Goal: Task Accomplishment & Management: Manage account settings

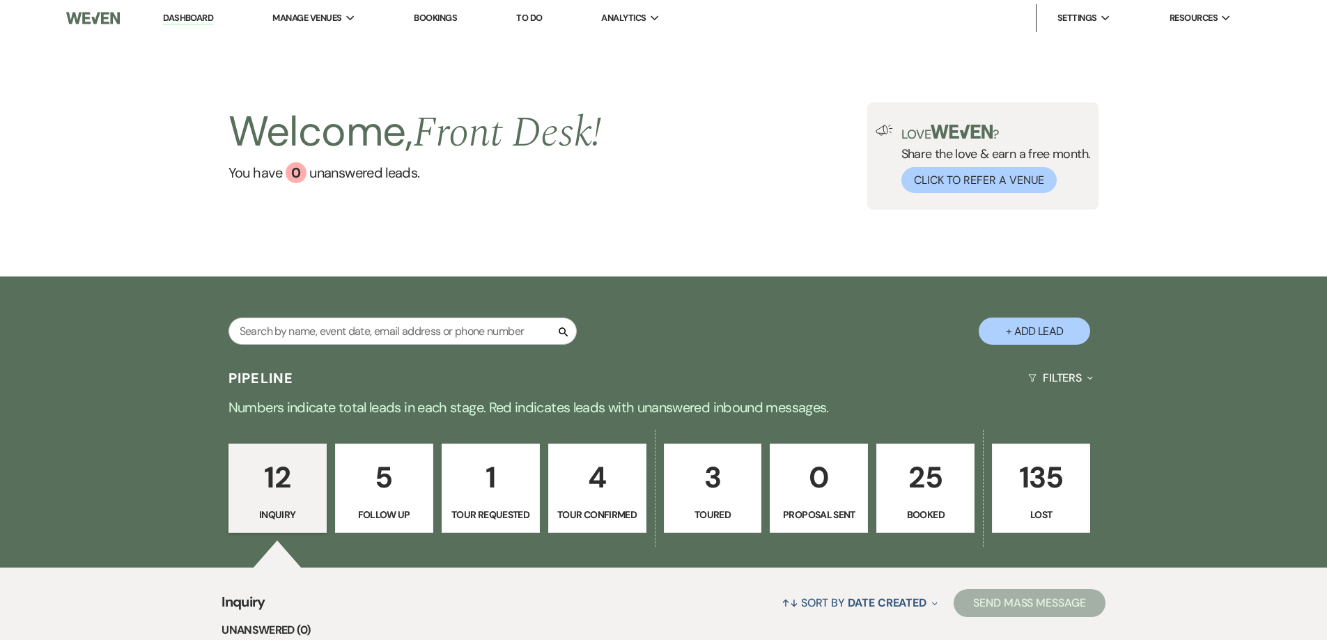
click at [933, 480] on p "25" at bounding box center [925, 477] width 80 height 47
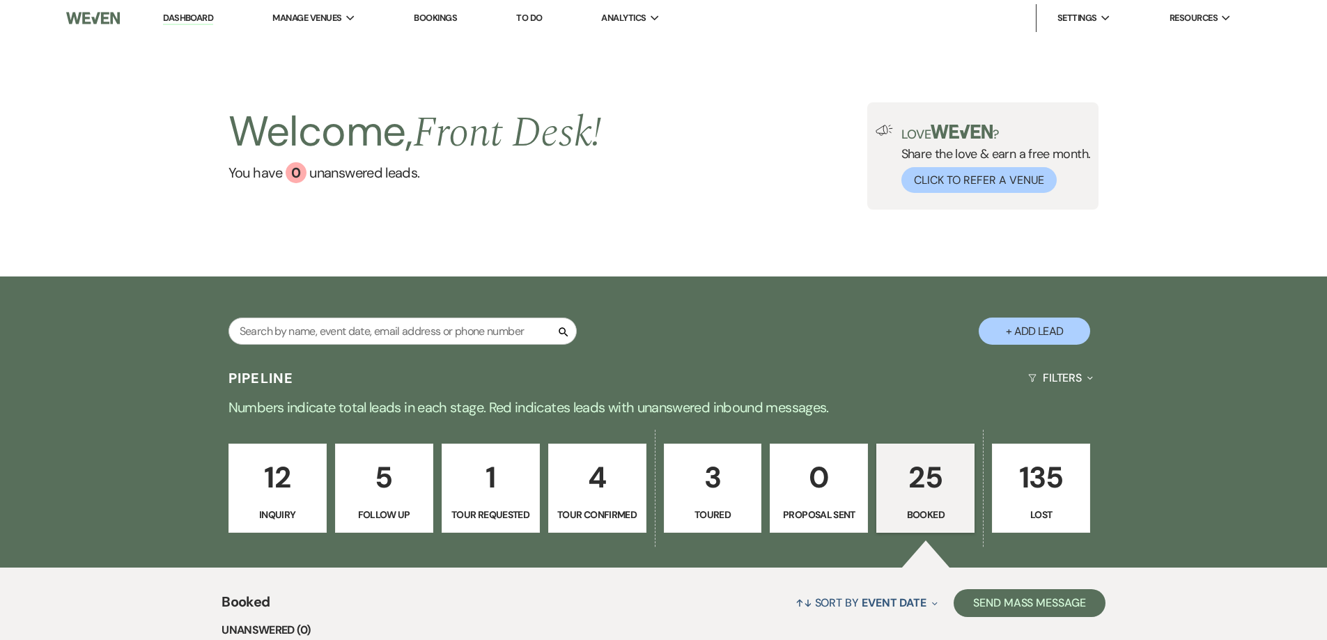
click at [594, 496] on p "4" at bounding box center [597, 477] width 80 height 47
select select "4"
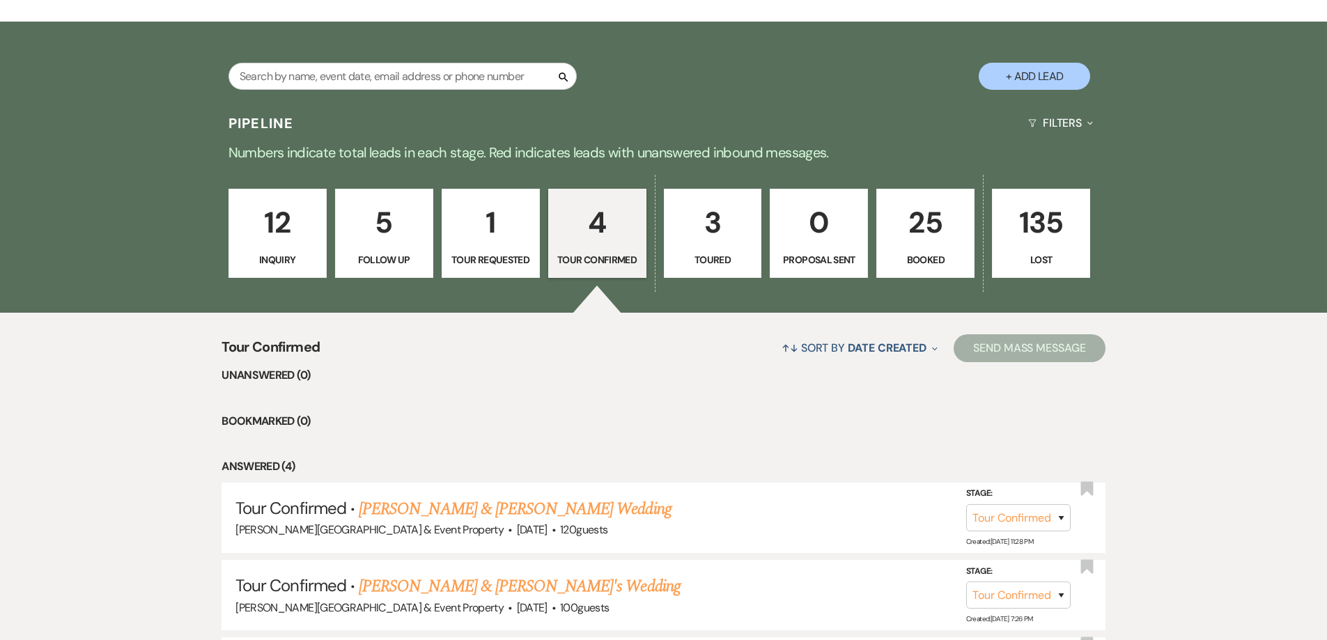
scroll to position [209, 0]
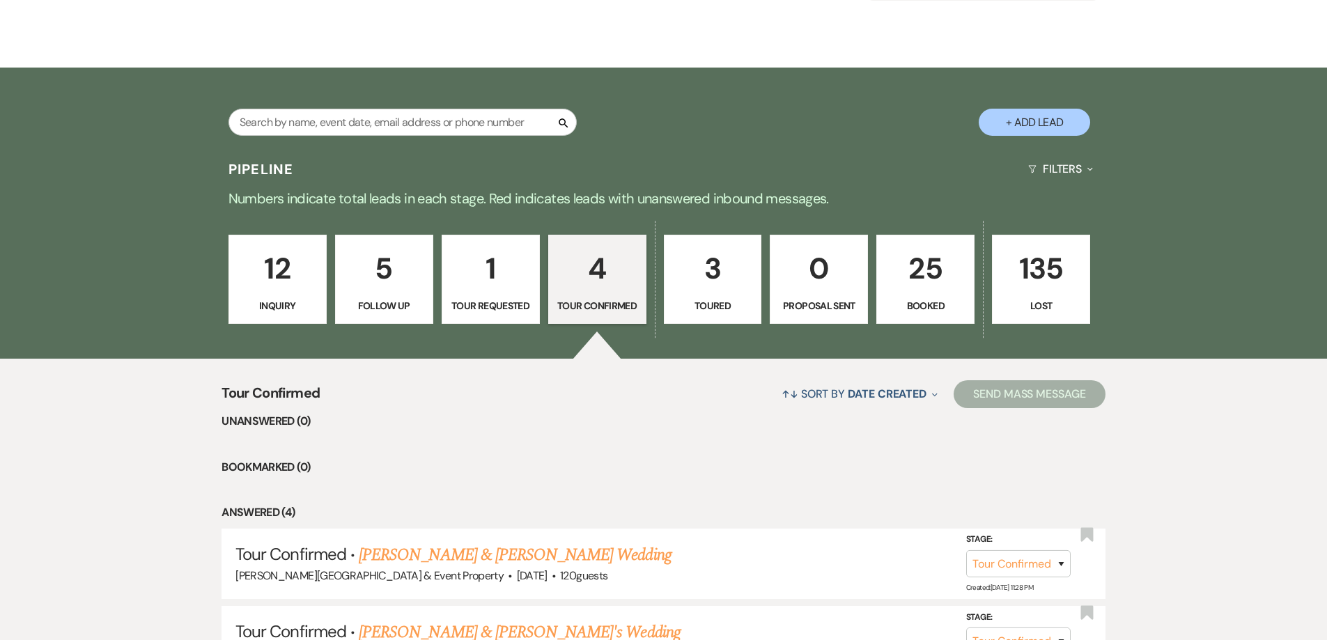
click at [485, 286] on p "1" at bounding box center [491, 268] width 80 height 47
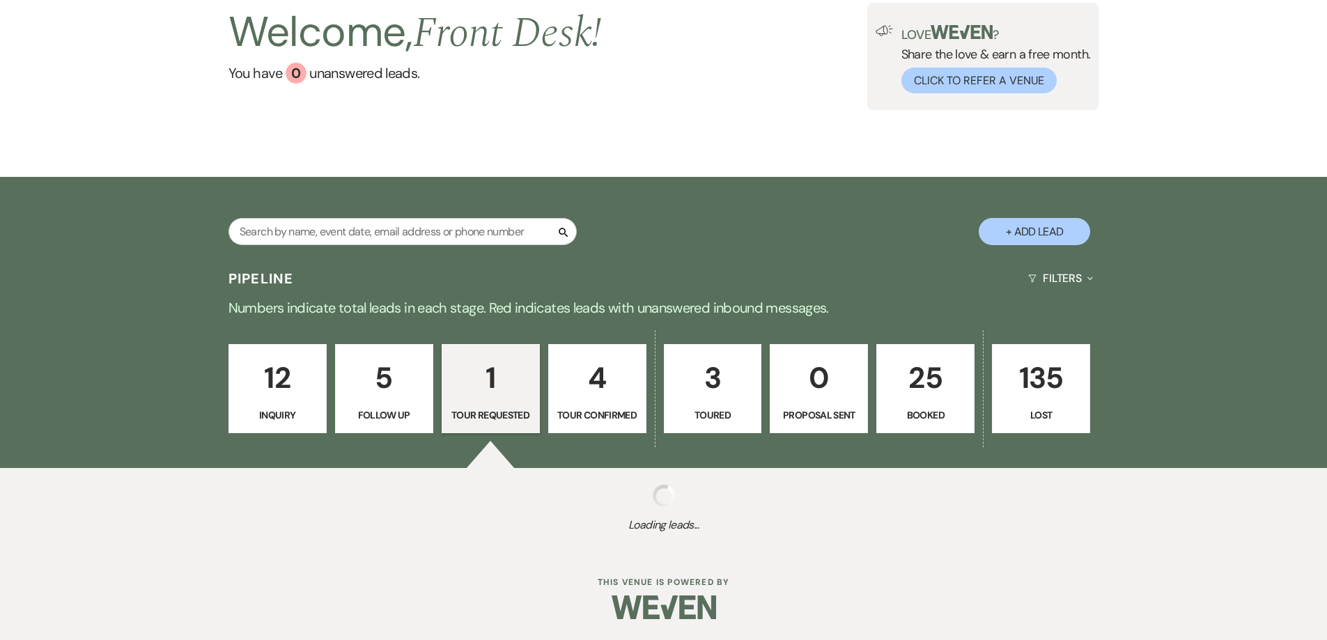
select select "2"
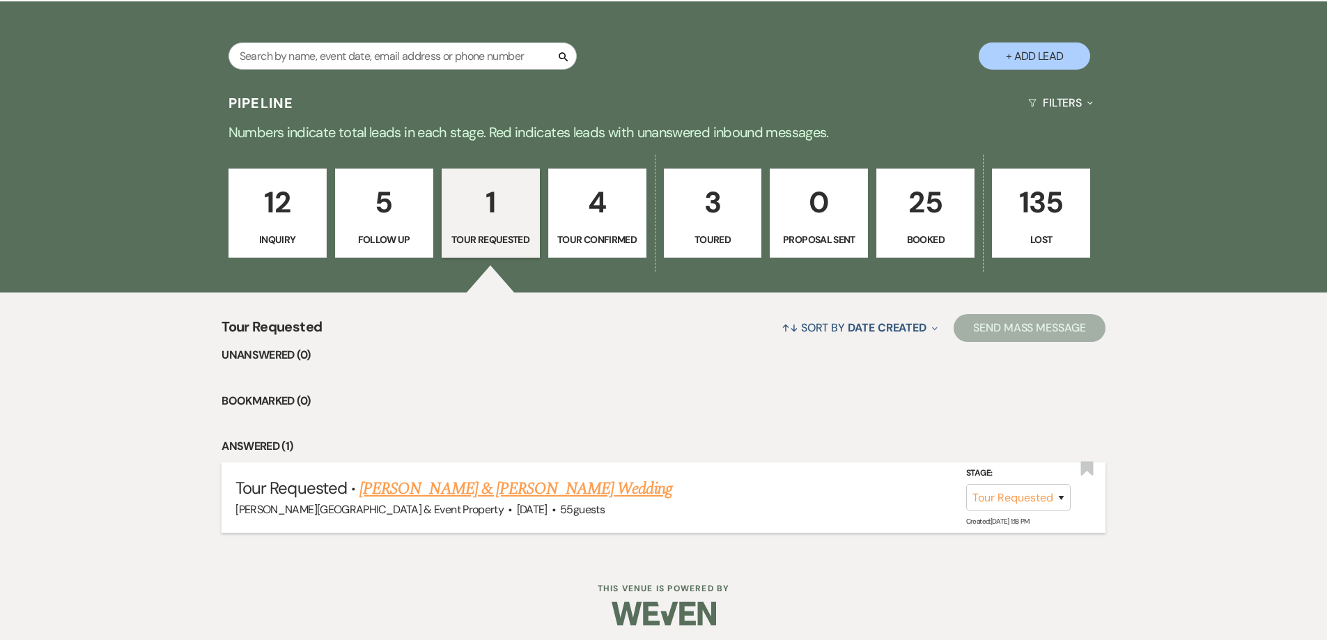
scroll to position [281, 0]
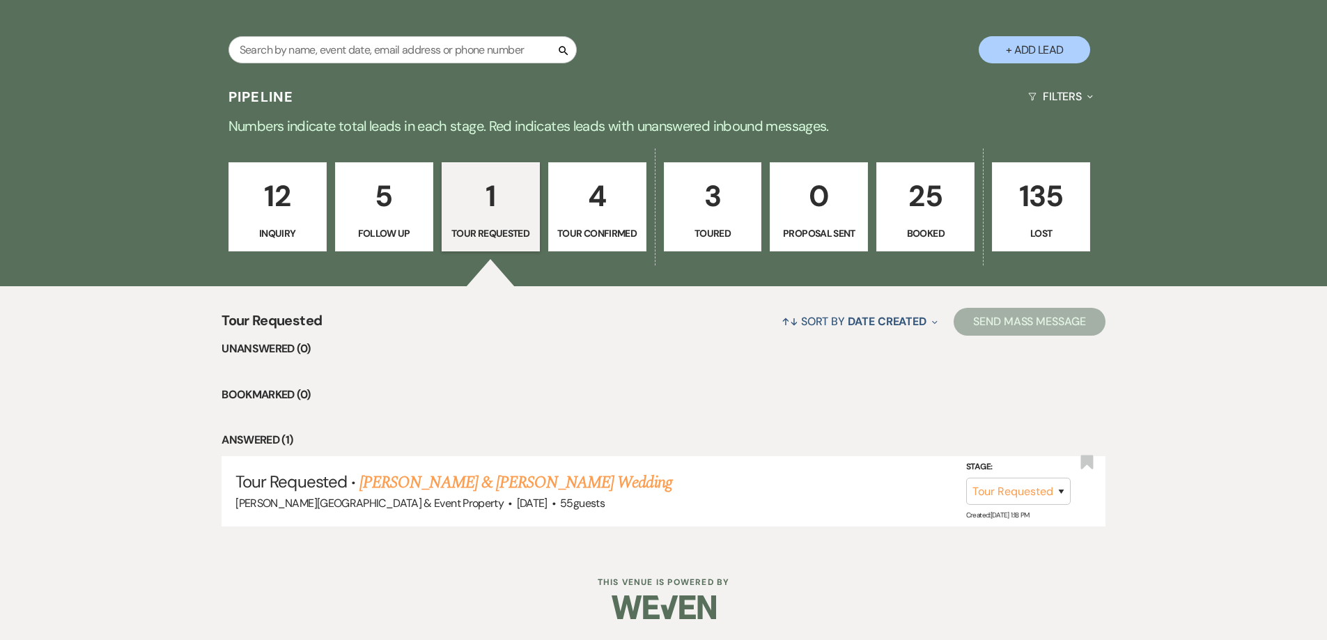
click at [389, 215] on p "5" at bounding box center [384, 196] width 80 height 47
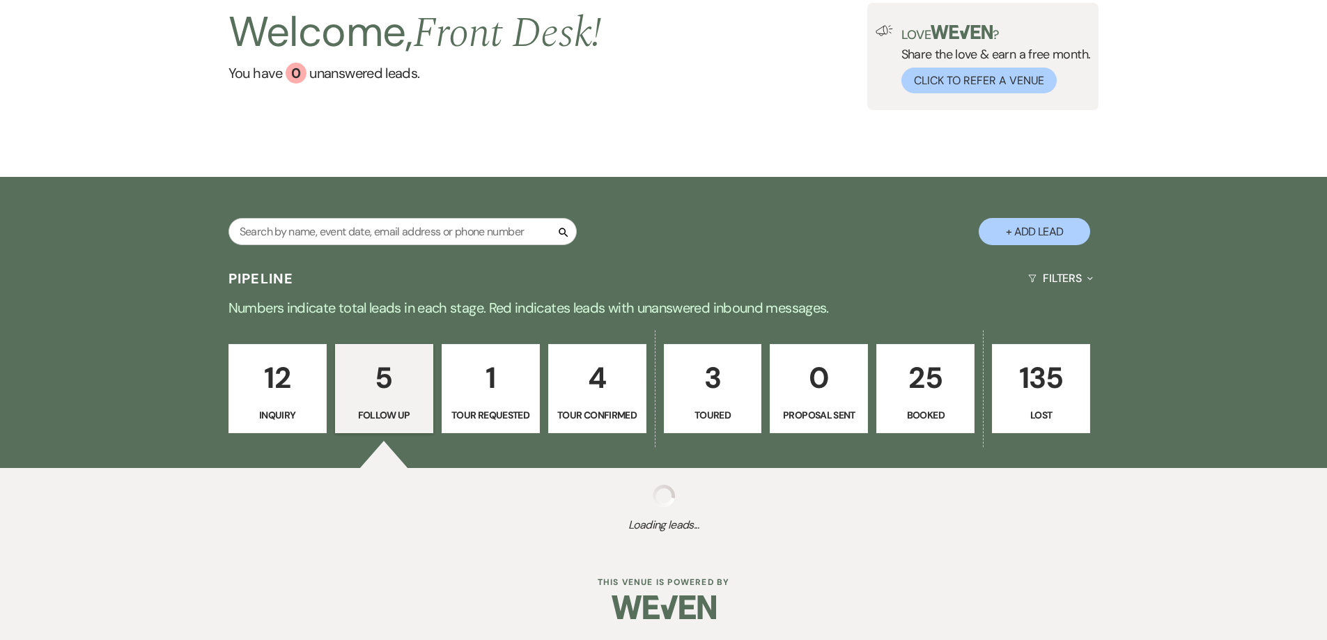
scroll to position [281, 0]
select select "9"
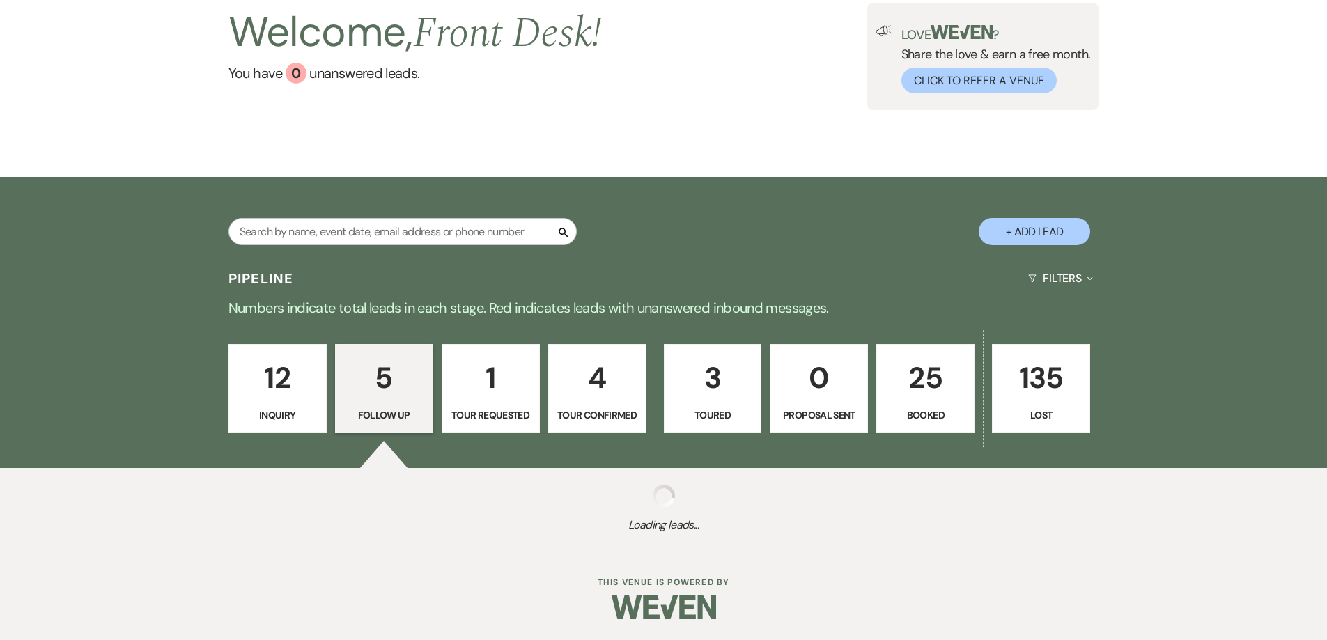
select select "9"
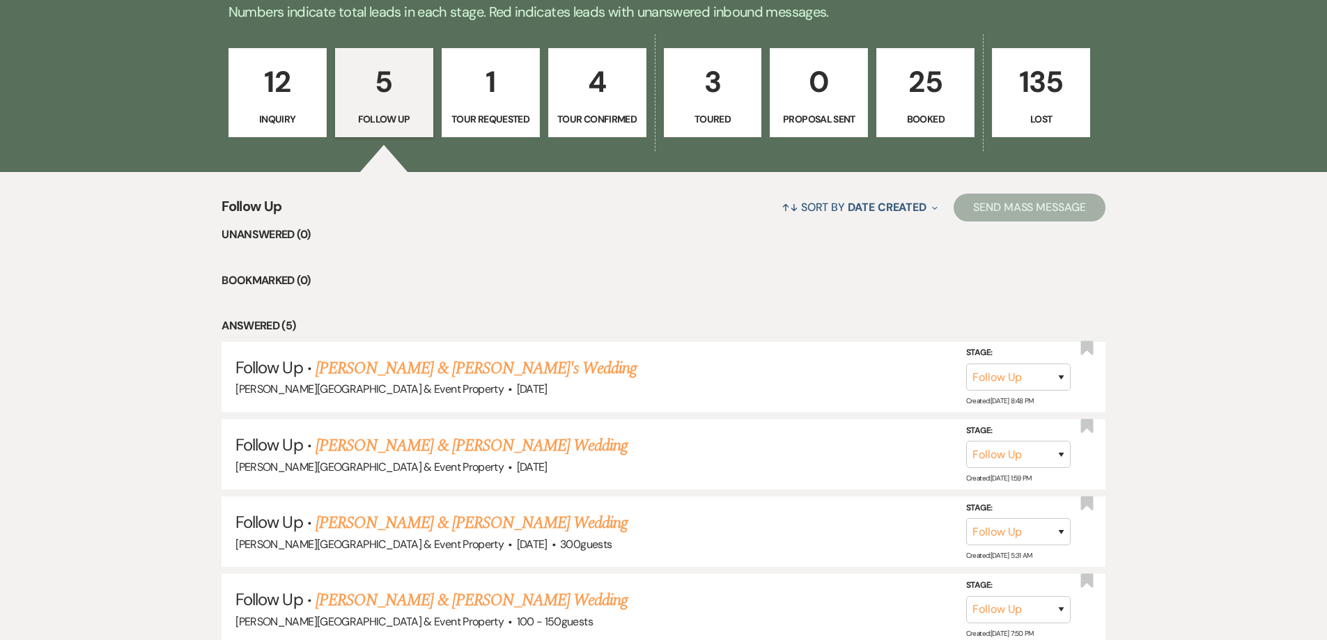
scroll to position [142, 0]
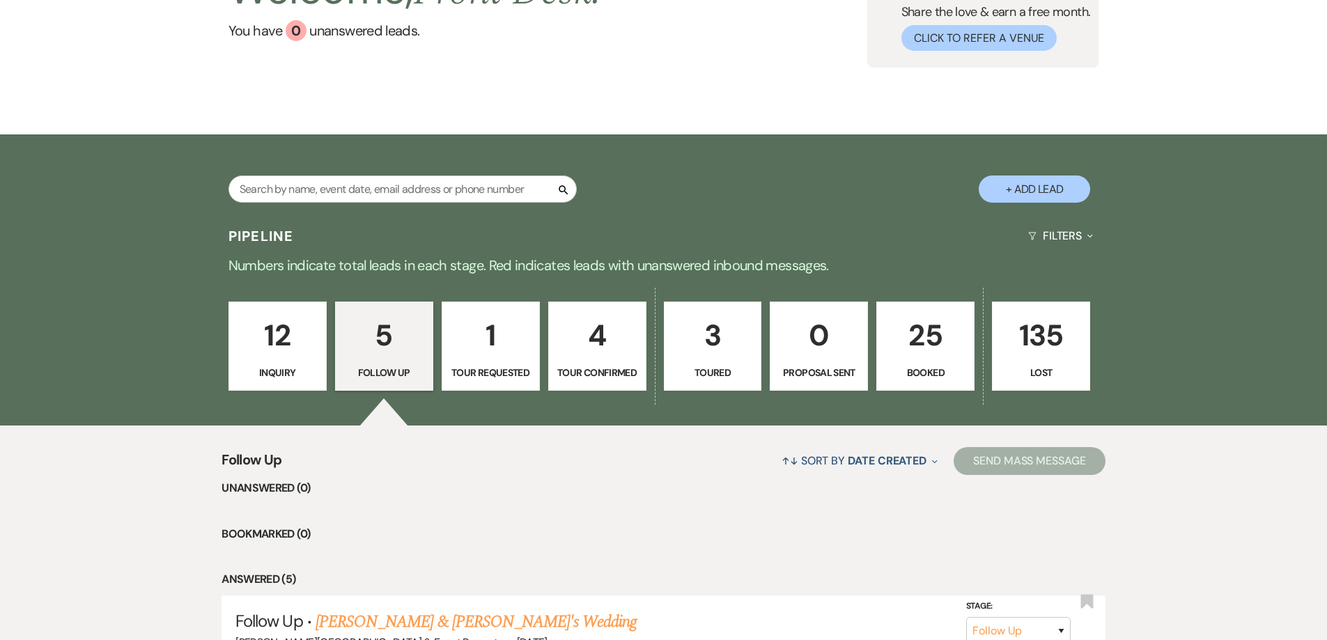
click at [279, 345] on p "12" at bounding box center [278, 335] width 80 height 47
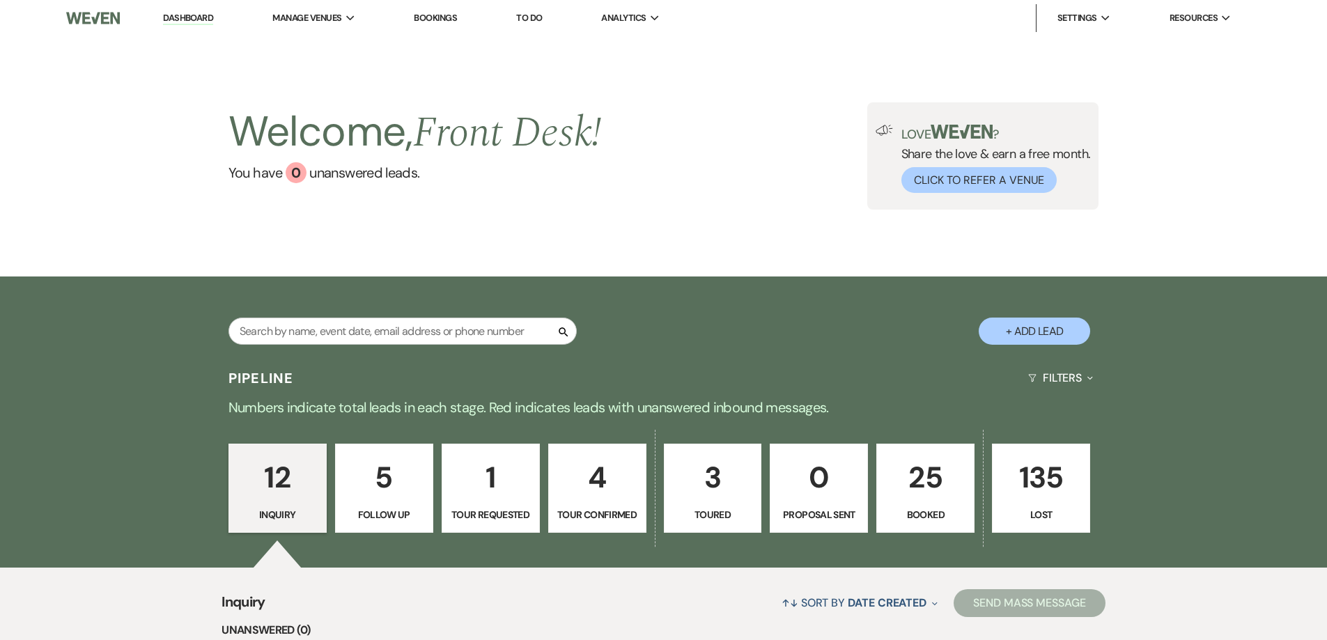
click at [927, 492] on p "25" at bounding box center [925, 477] width 80 height 47
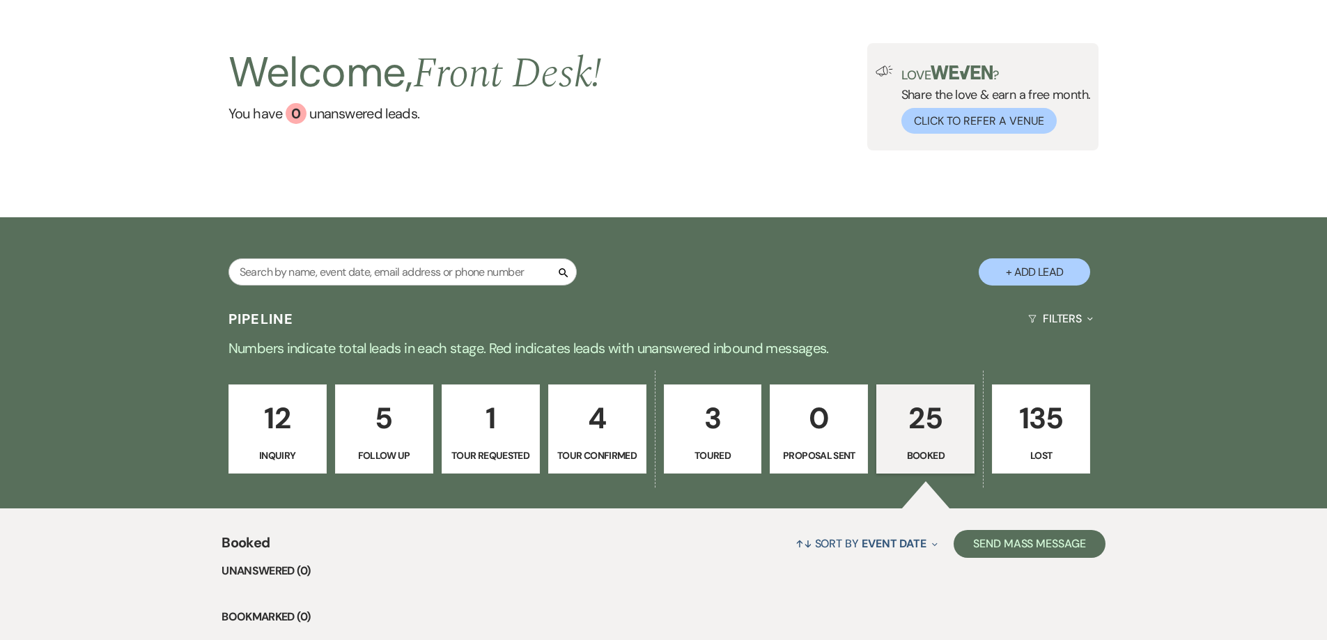
scroll to position [139, 0]
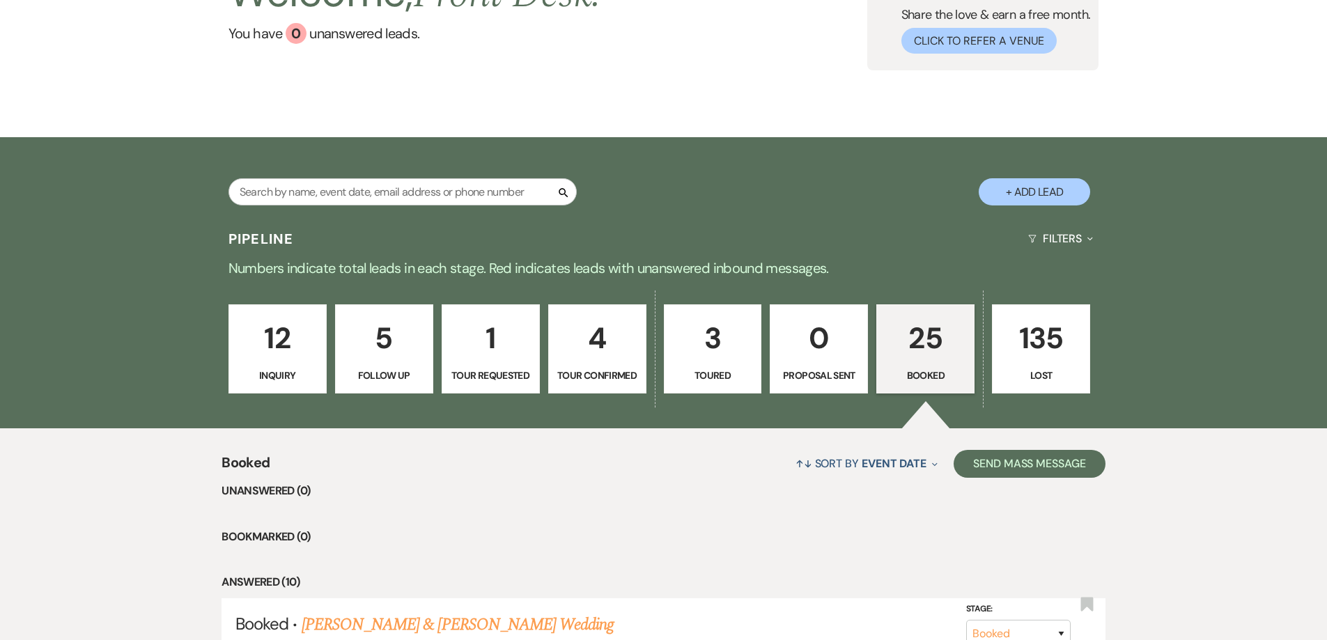
click at [920, 334] on p "25" at bounding box center [925, 338] width 80 height 47
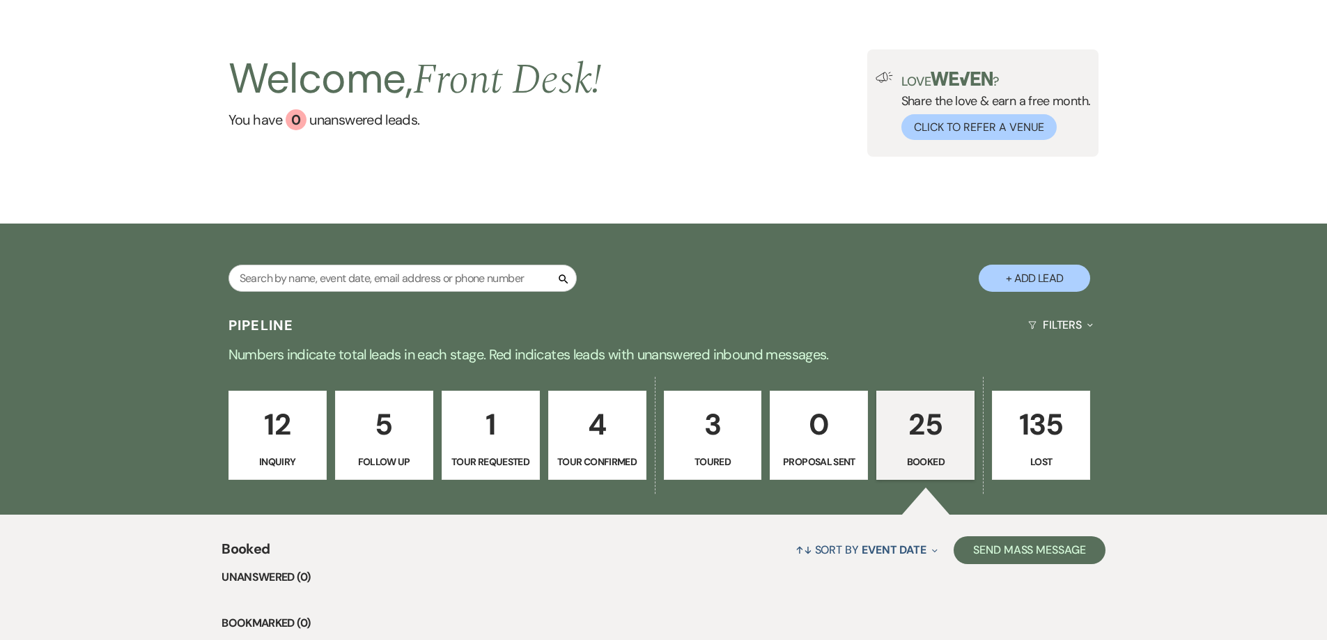
scroll to position [0, 0]
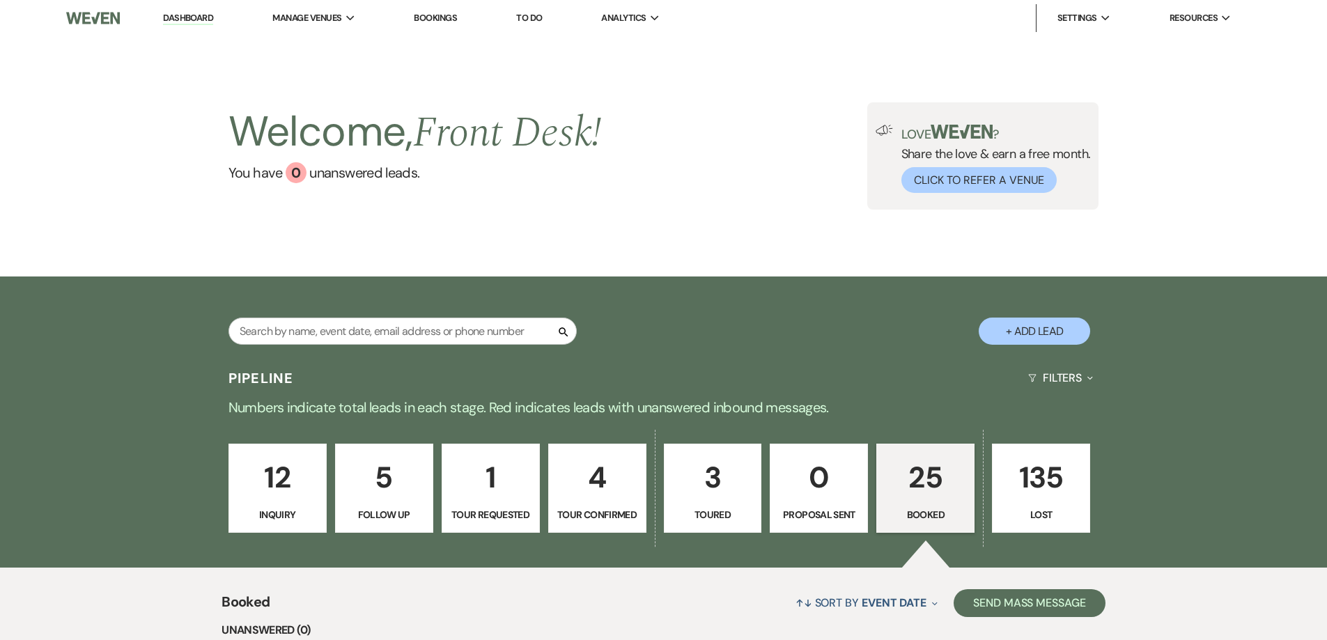
click at [715, 486] on p "3" at bounding box center [713, 477] width 80 height 47
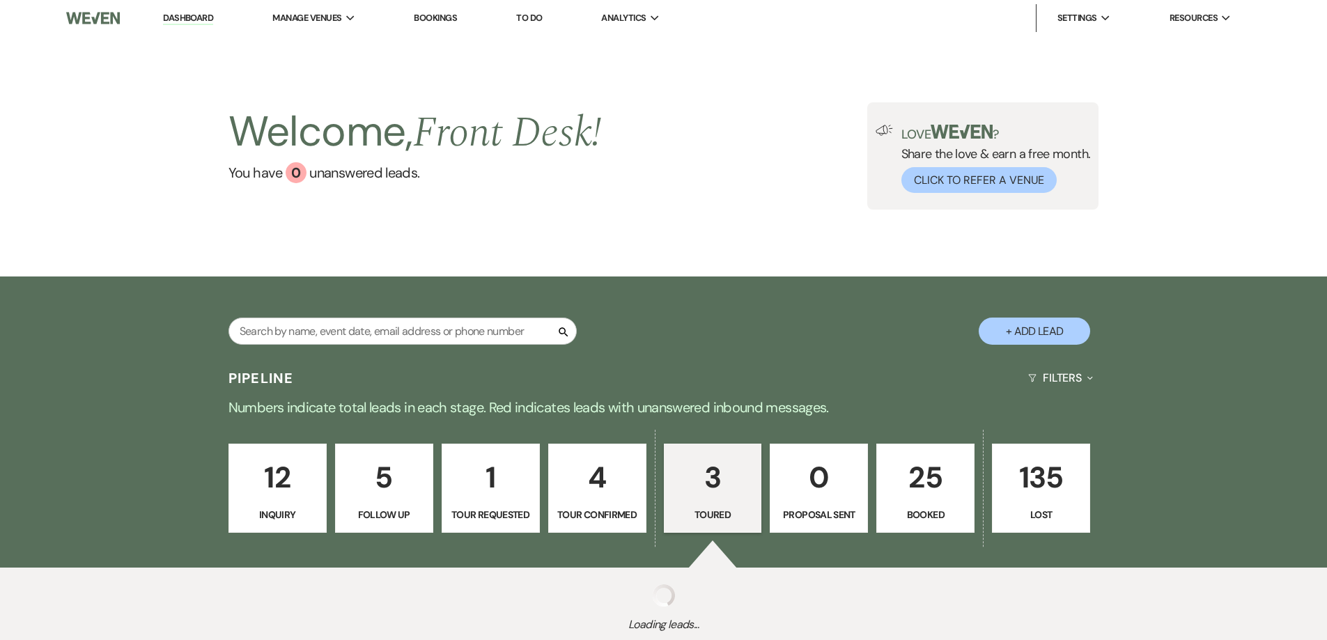
select select "5"
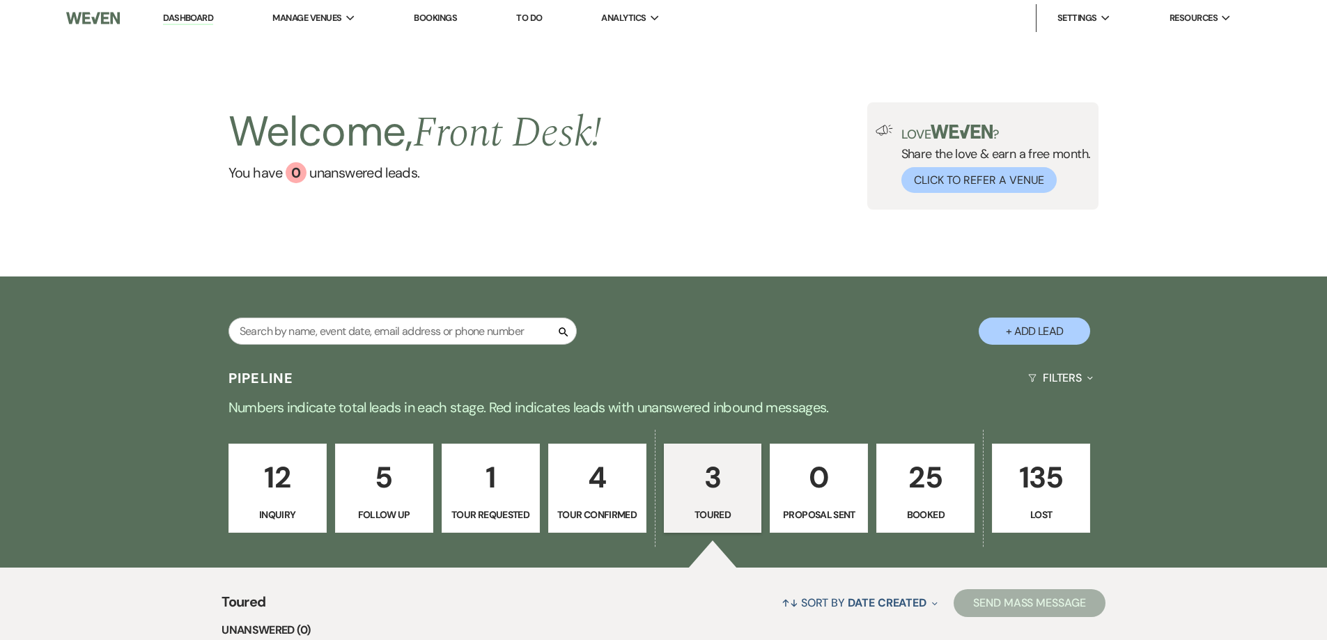
click at [191, 16] on link "Dashboard" at bounding box center [188, 18] width 50 height 13
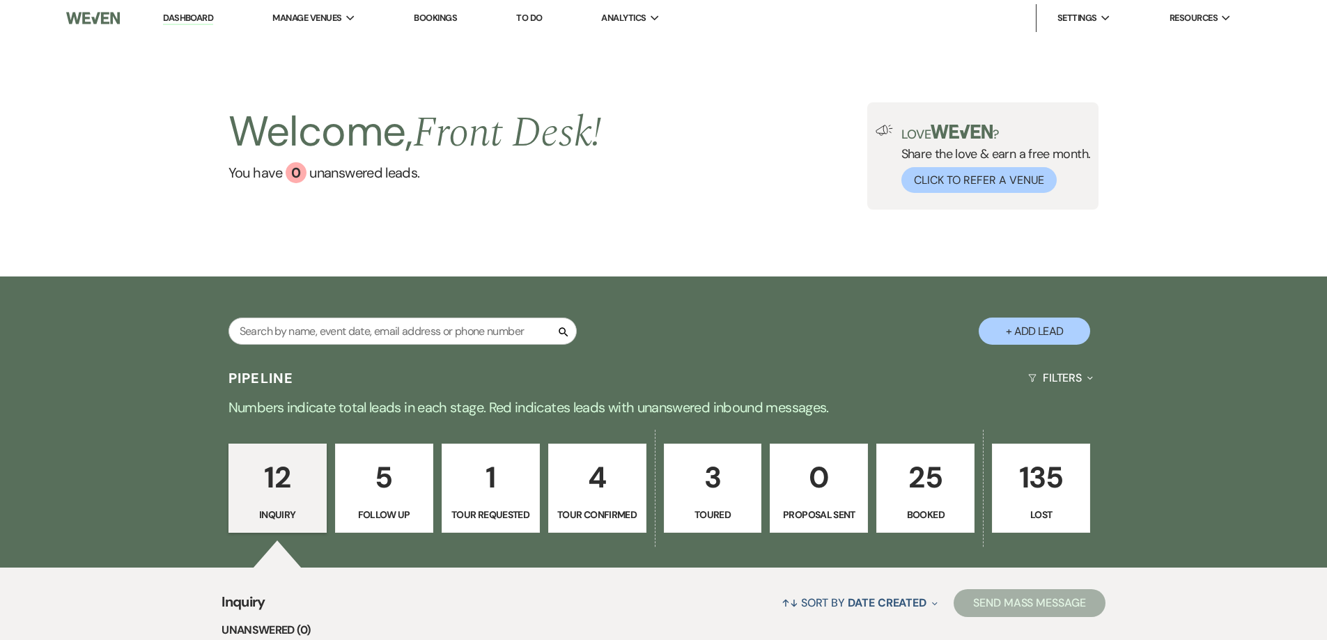
click at [922, 481] on p "25" at bounding box center [925, 477] width 80 height 47
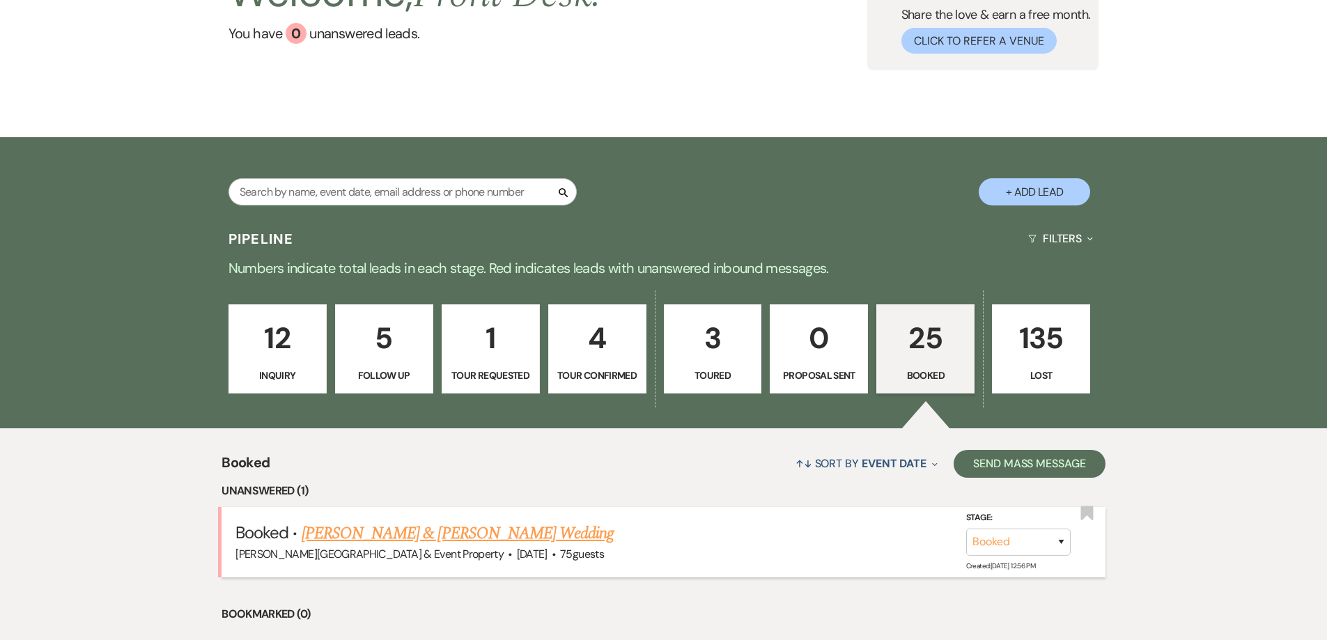
scroll to position [209, 0]
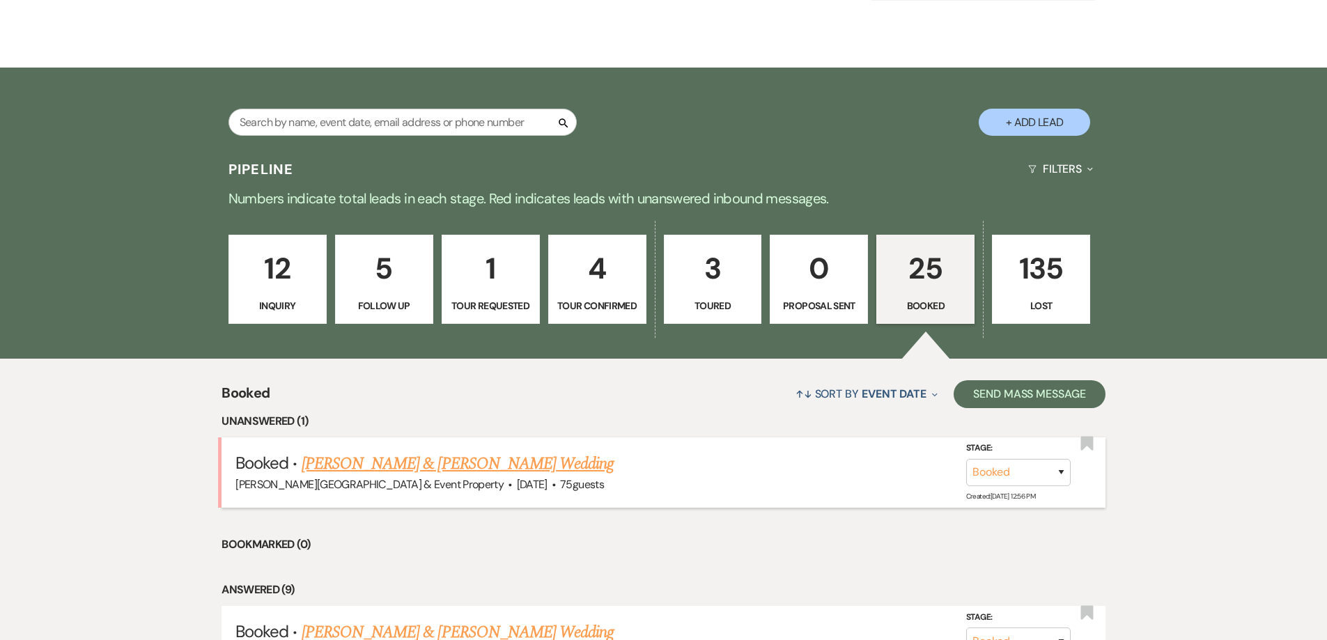
click at [508, 461] on link "[PERSON_NAME] & [PERSON_NAME] Wedding" at bounding box center [458, 463] width 312 height 25
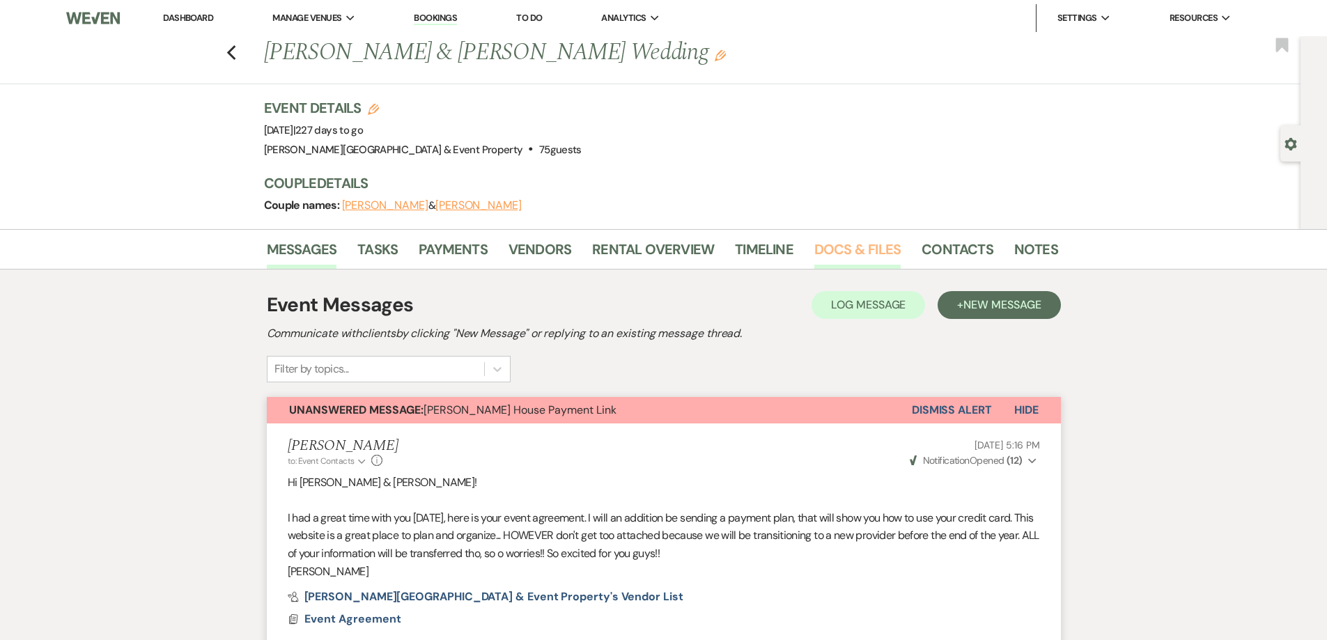
click at [826, 245] on link "Docs & Files" at bounding box center [857, 253] width 86 height 31
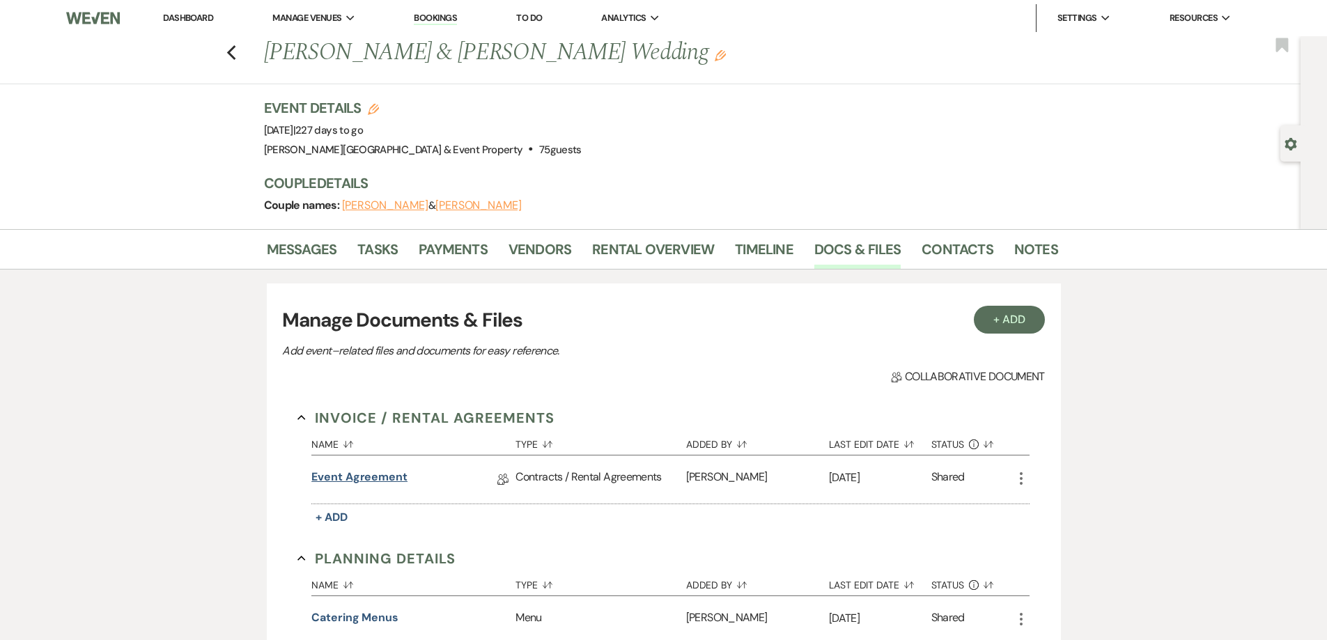
click at [346, 474] on link "Event Agreement" at bounding box center [359, 480] width 96 height 22
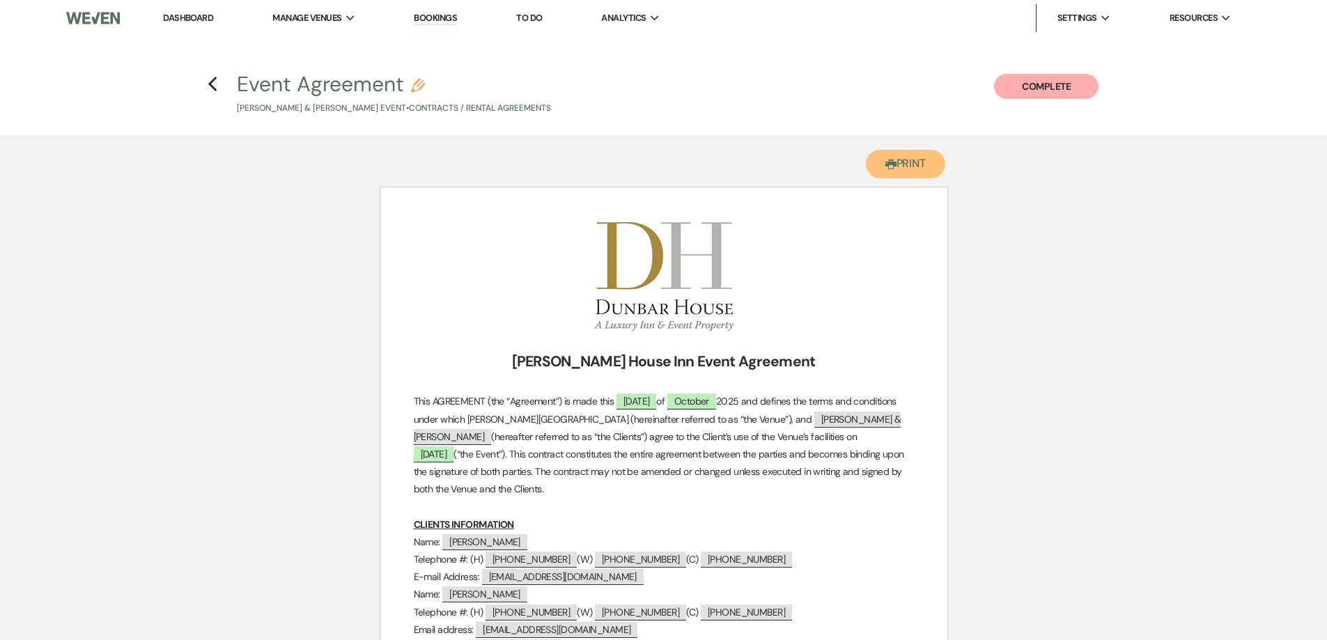
click at [901, 166] on button "Printer Print" at bounding box center [906, 164] width 80 height 29
click at [211, 79] on icon "Previous" at bounding box center [213, 84] width 10 height 17
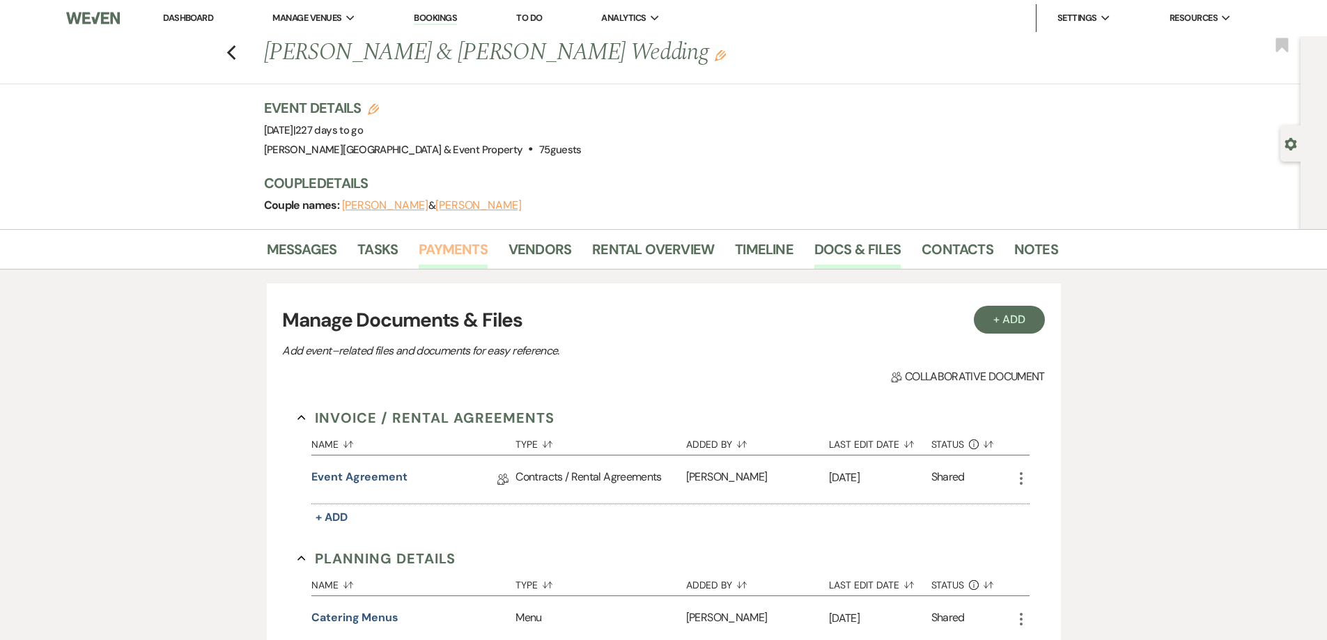
click at [440, 248] on link "Payments" at bounding box center [453, 253] width 69 height 31
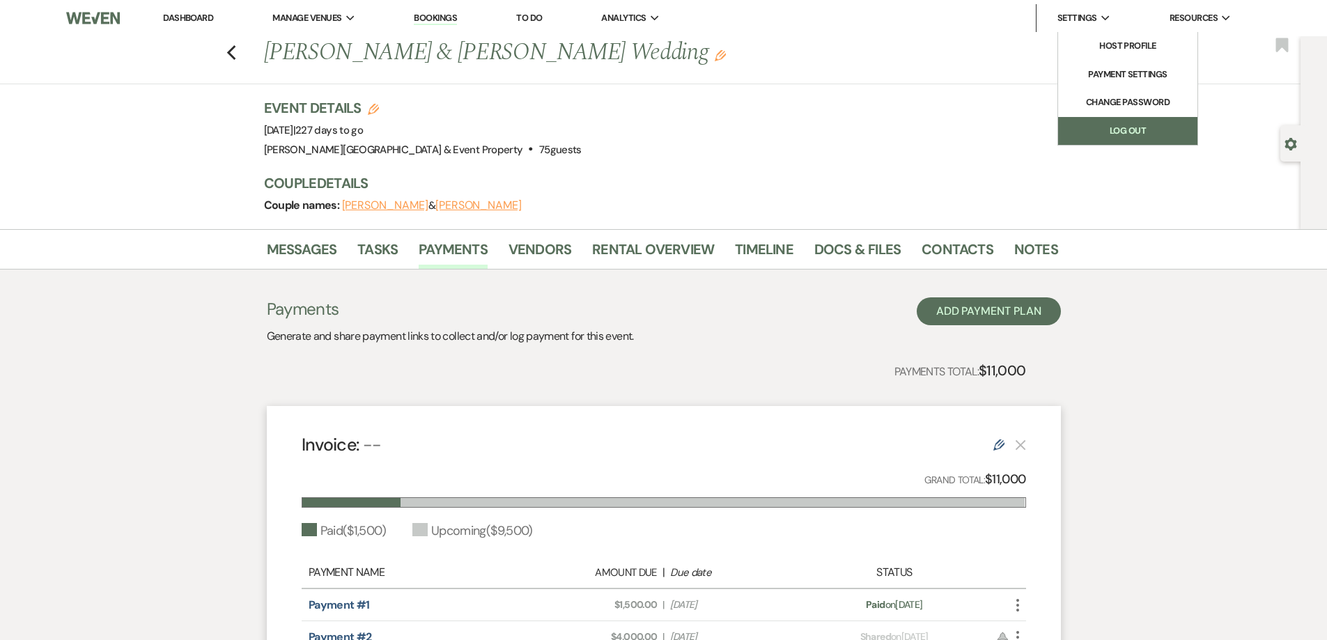
click at [1126, 130] on link "Log Out" at bounding box center [1127, 131] width 139 height 28
